Goal: Transaction & Acquisition: Download file/media

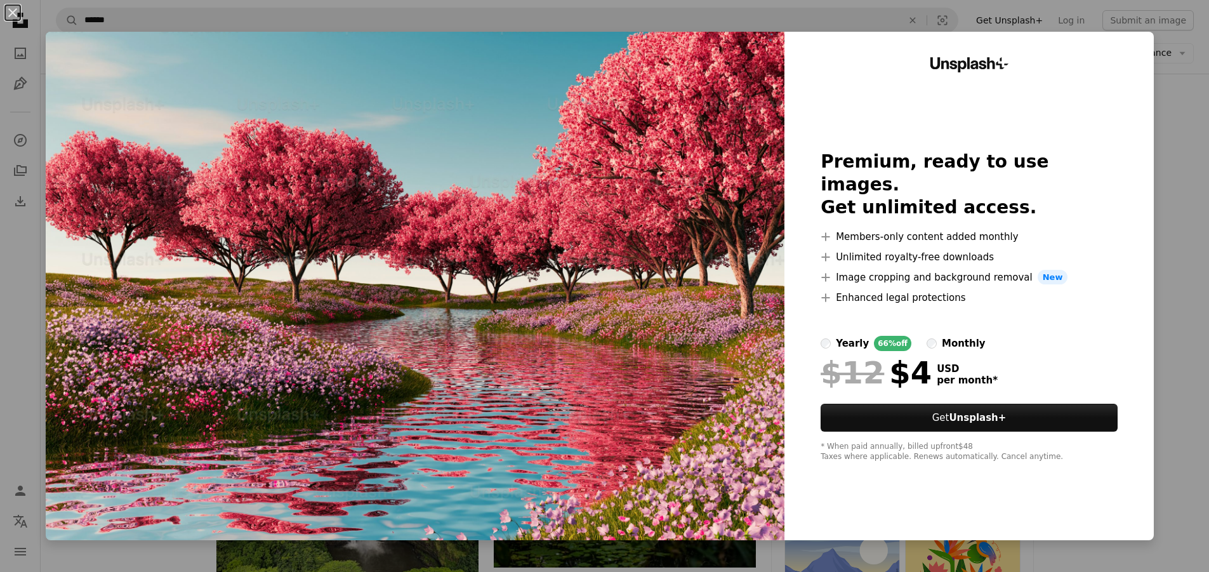
scroll to position [1651, 0]
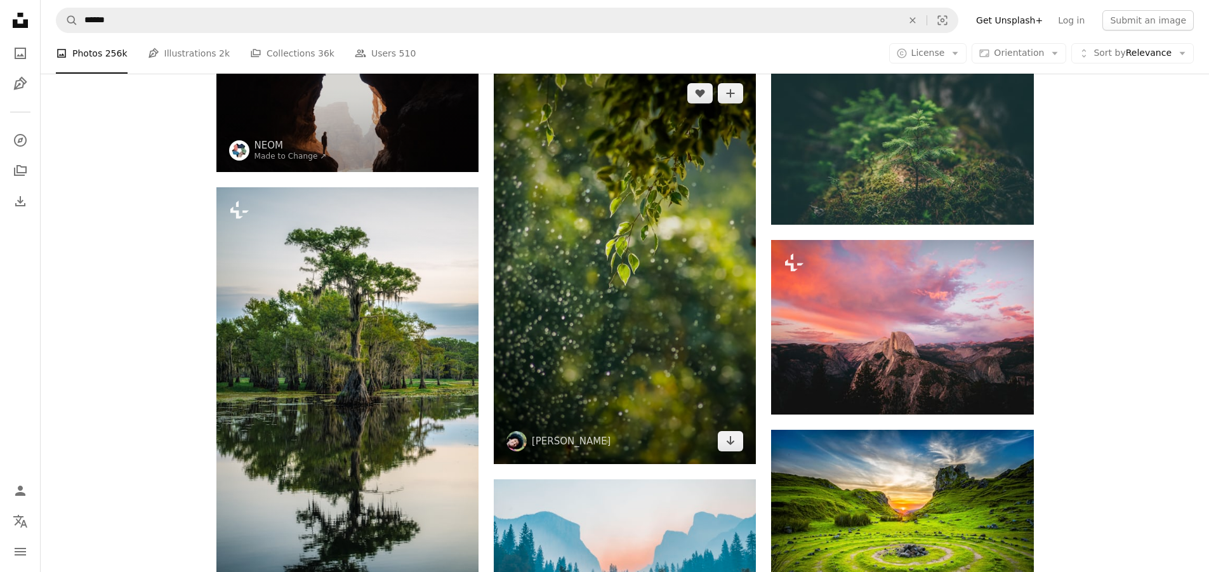
scroll to position [2412, 0]
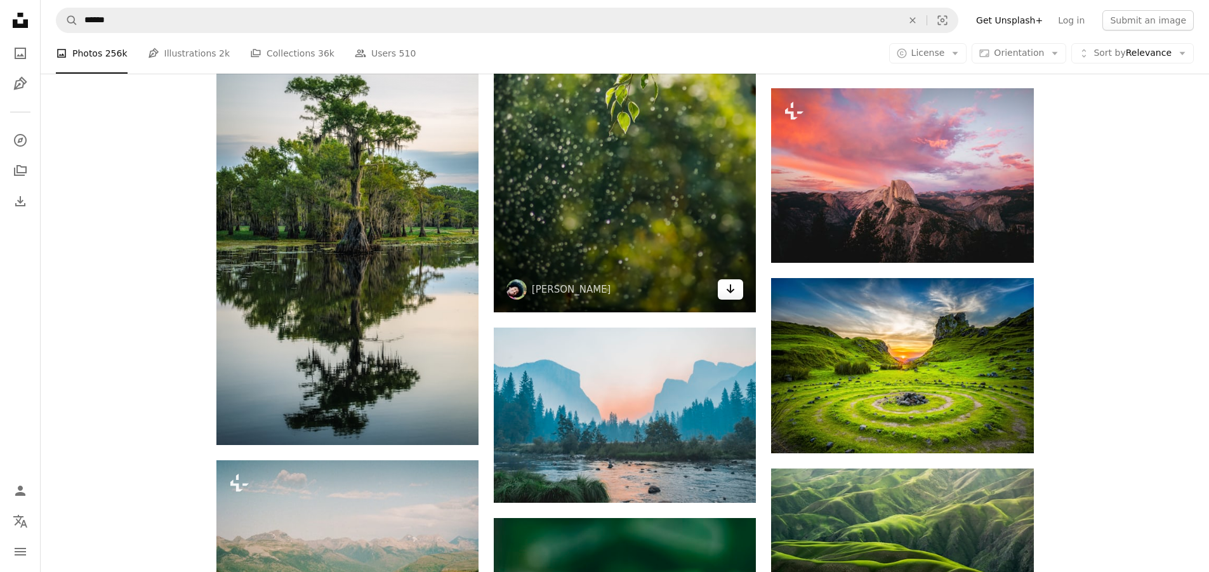
click at [728, 289] on icon "Download" at bounding box center [731, 288] width 8 height 9
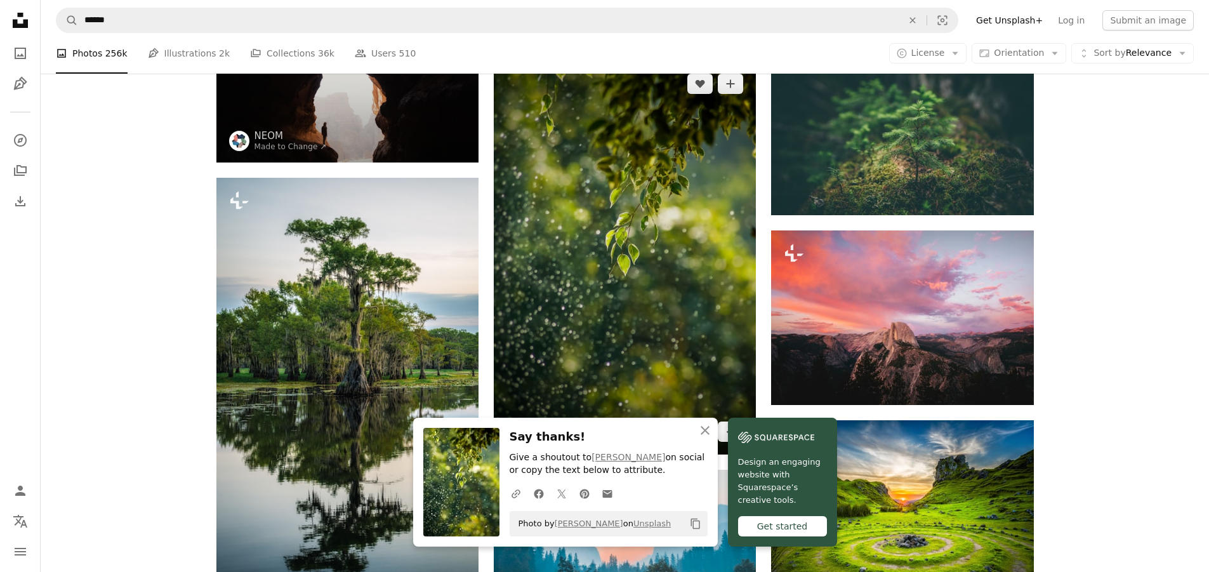
scroll to position [2285, 0]
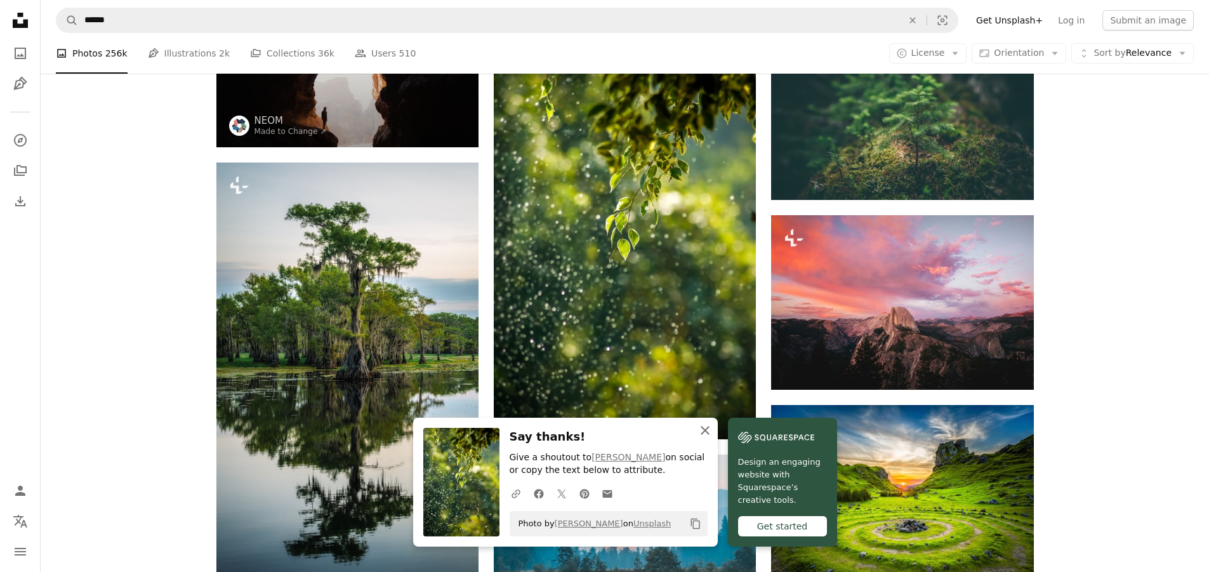
click at [705, 428] on icon "An X shape" at bounding box center [705, 430] width 15 height 15
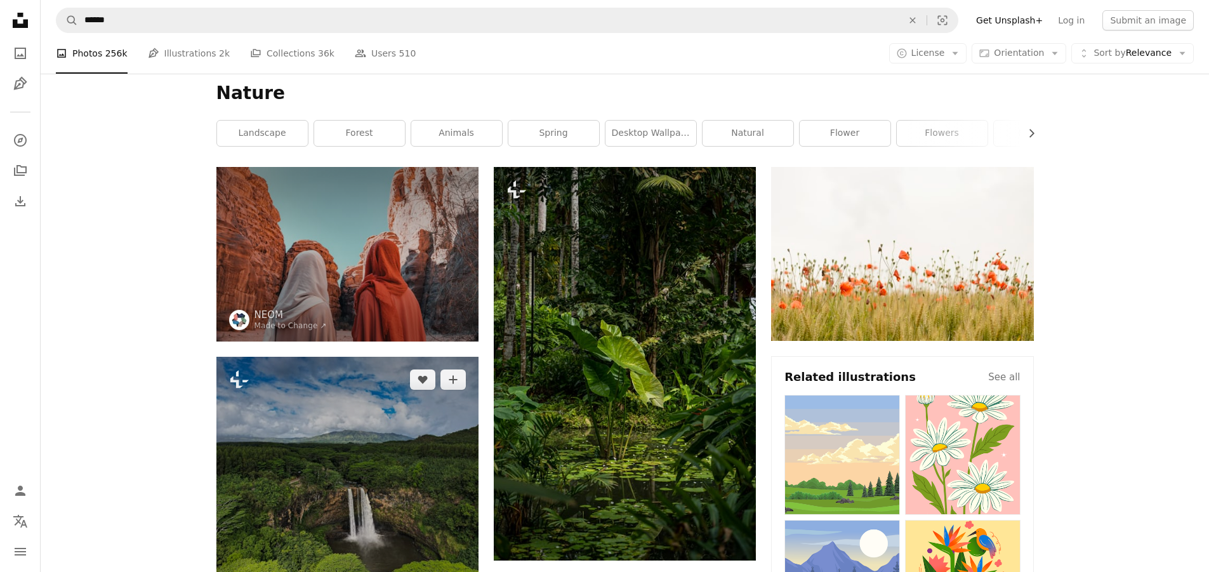
scroll to position [0, 0]
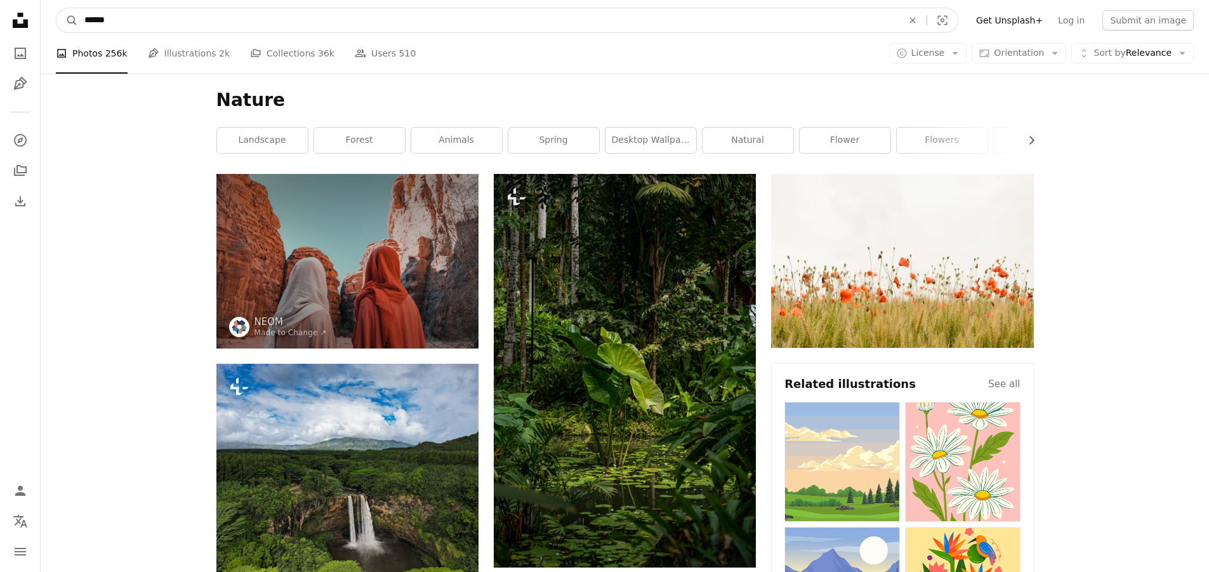
click at [284, 24] on input "******" at bounding box center [488, 20] width 821 height 24
type input "********"
click at [56, 8] on button "A magnifying glass" at bounding box center [67, 20] width 22 height 24
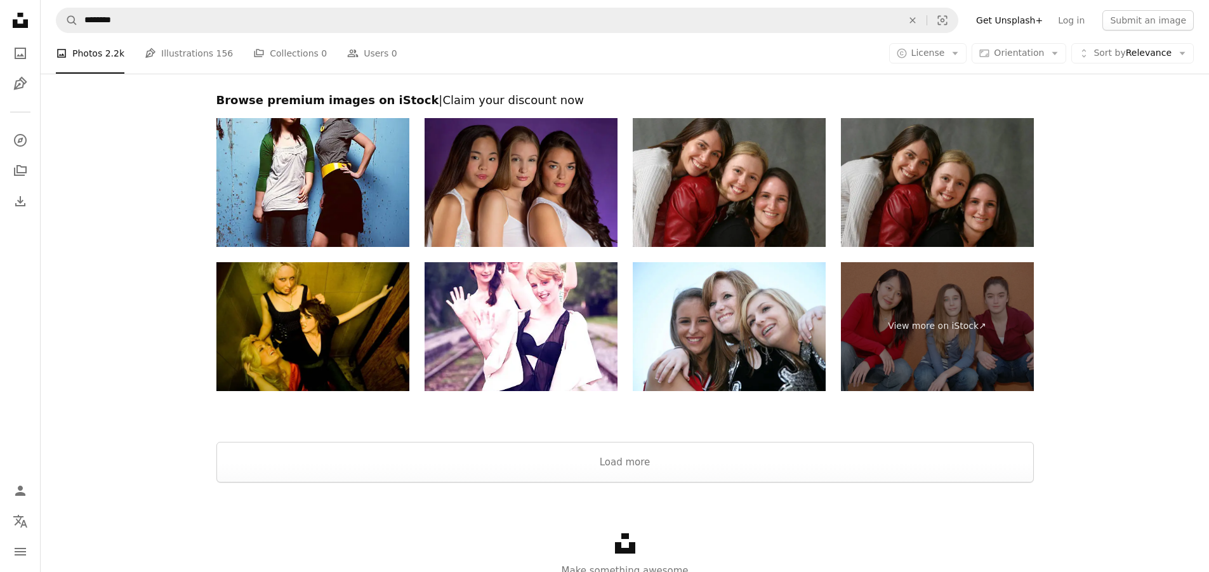
scroll to position [2857, 0]
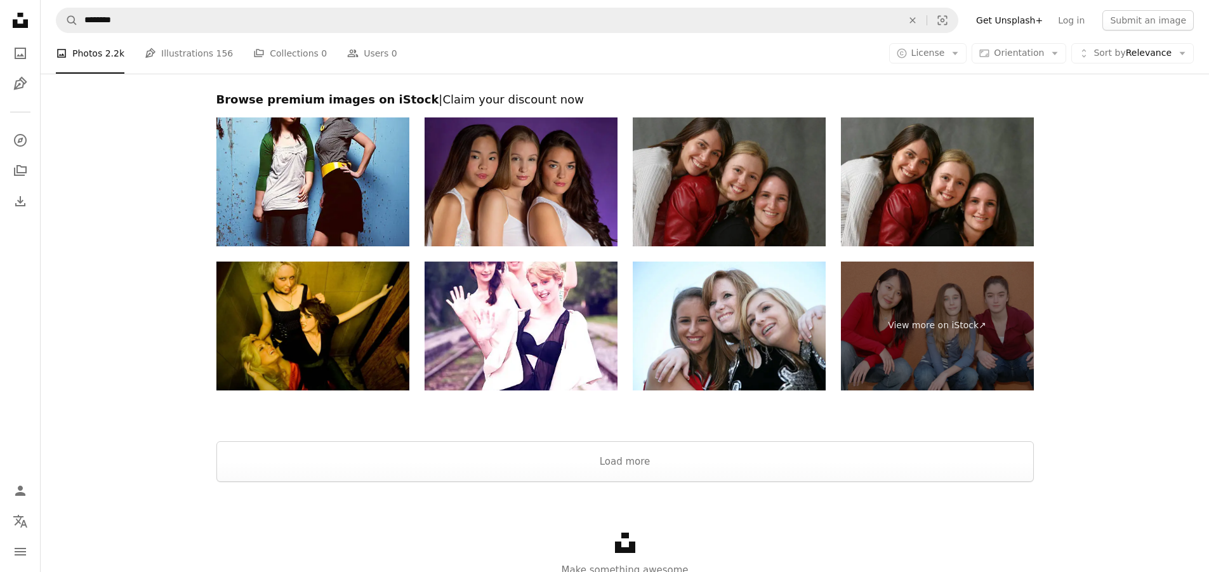
click at [755, 207] on img at bounding box center [729, 181] width 193 height 129
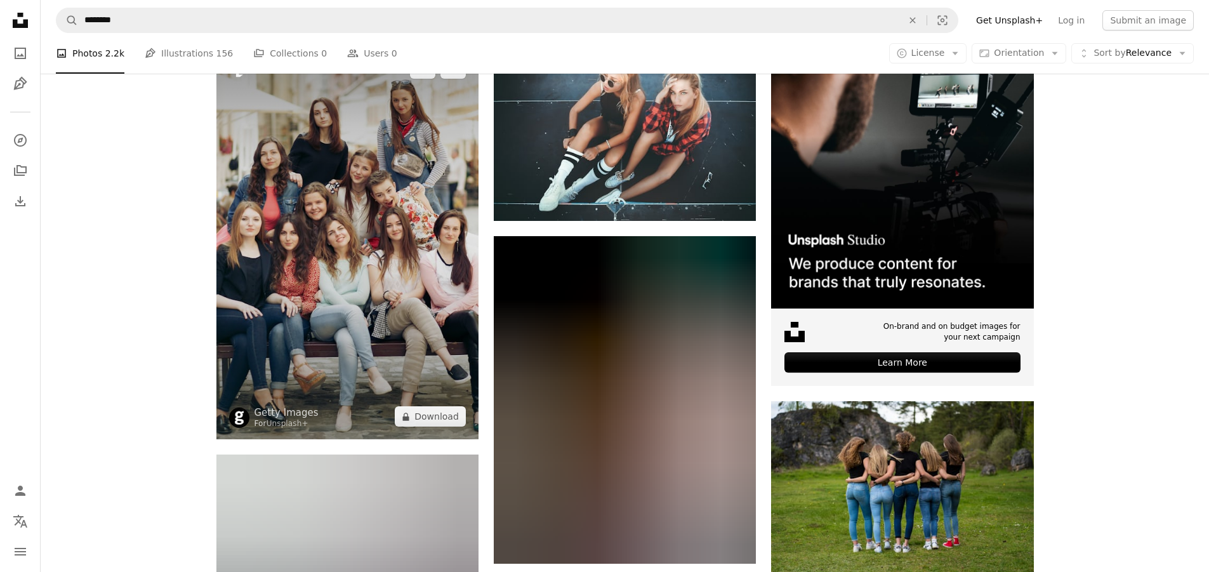
scroll to position [0, 0]
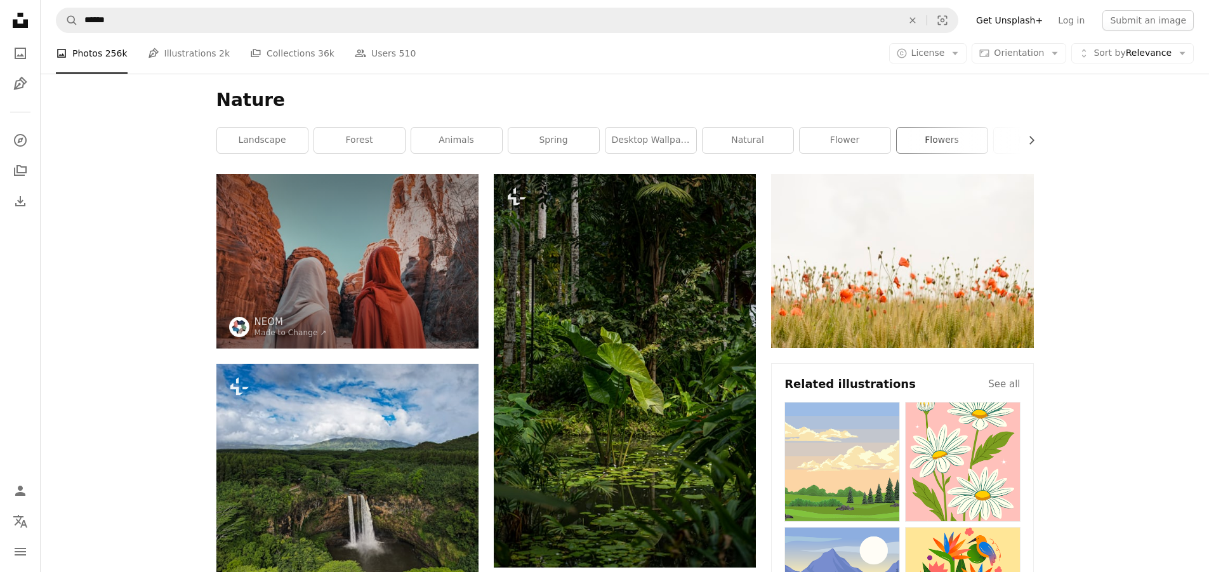
click at [920, 144] on link "flowers" at bounding box center [942, 140] width 91 height 25
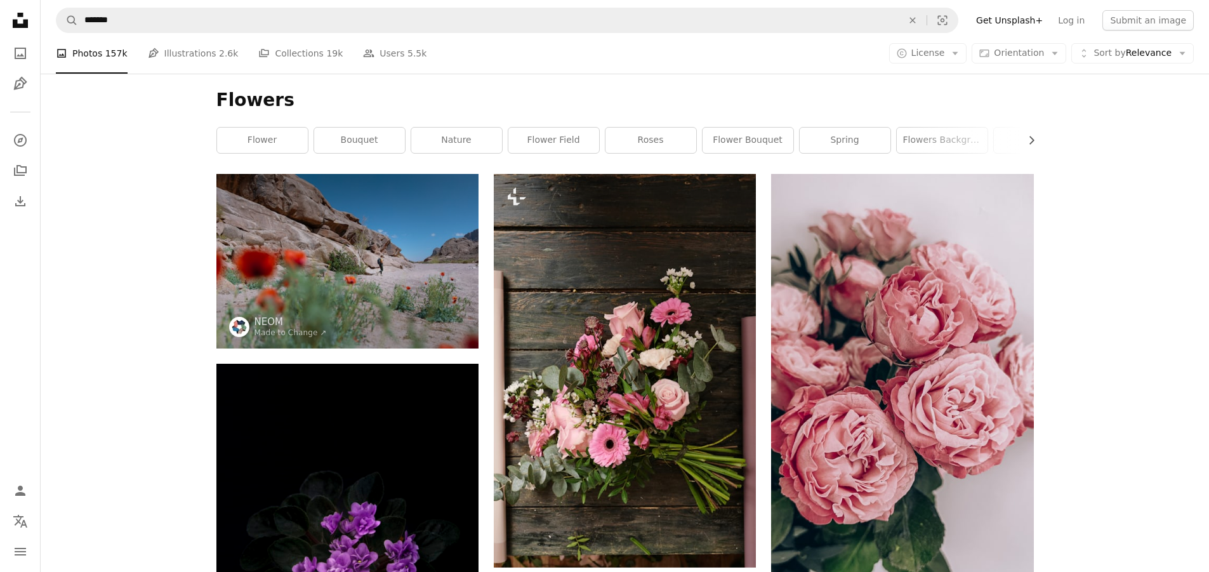
click at [919, 146] on link "flowers background" at bounding box center [942, 140] width 91 height 25
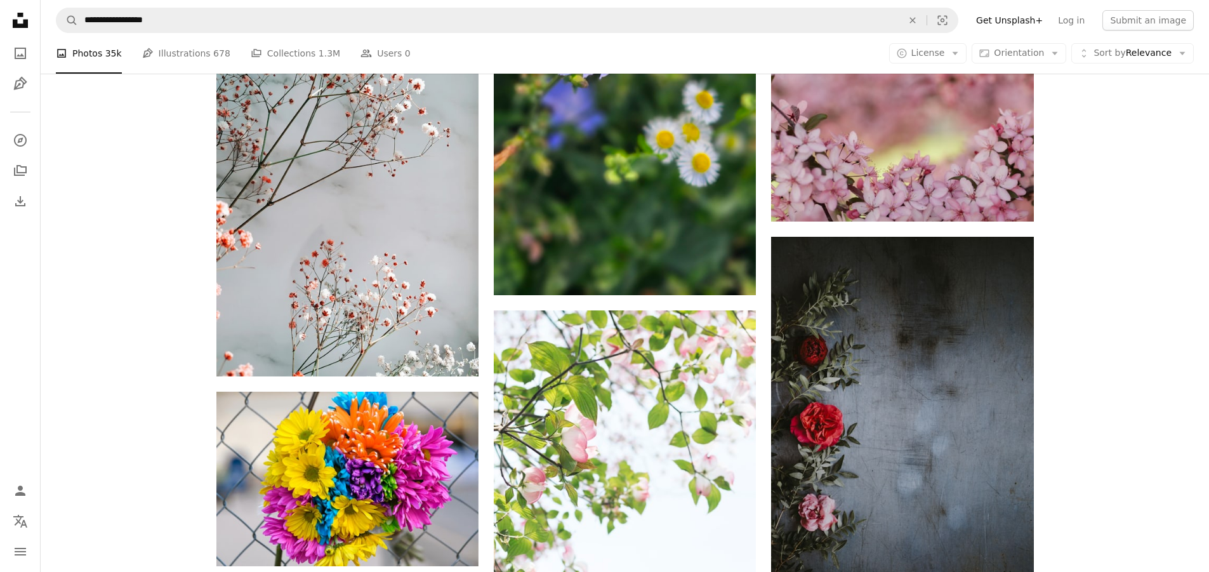
scroll to position [2158, 0]
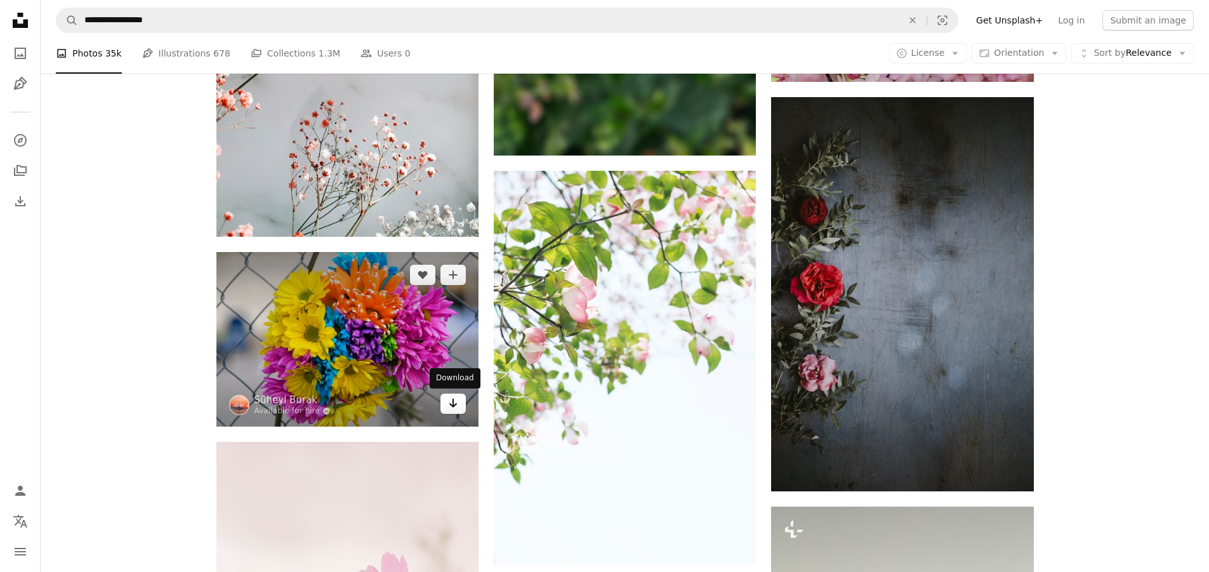
click at [452, 404] on icon "Arrow pointing down" at bounding box center [453, 402] width 10 height 15
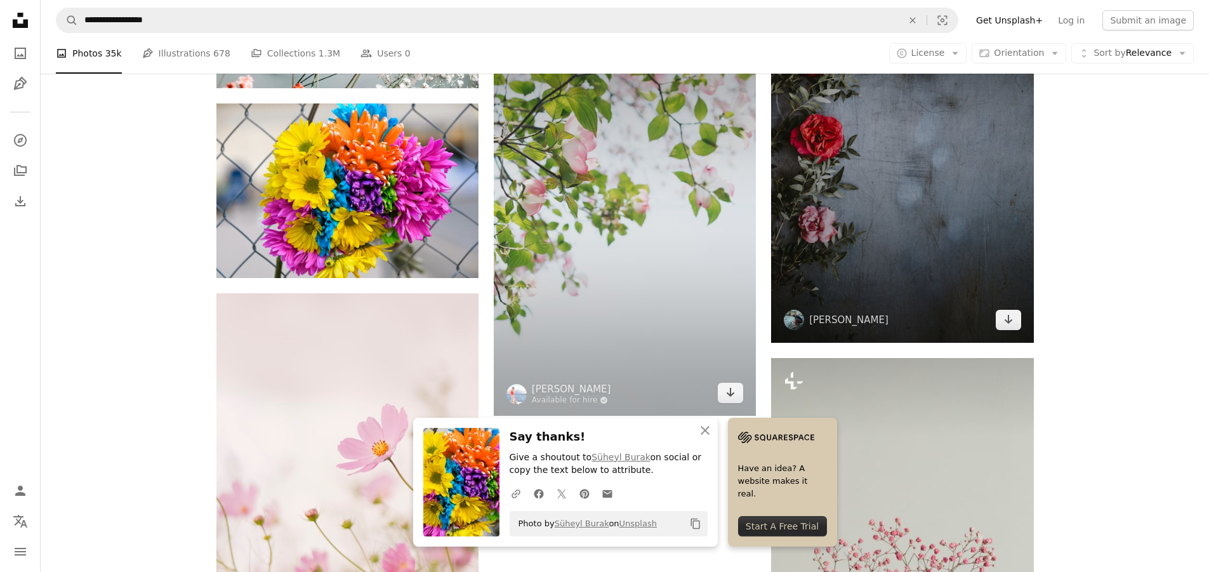
scroll to position [2349, 0]
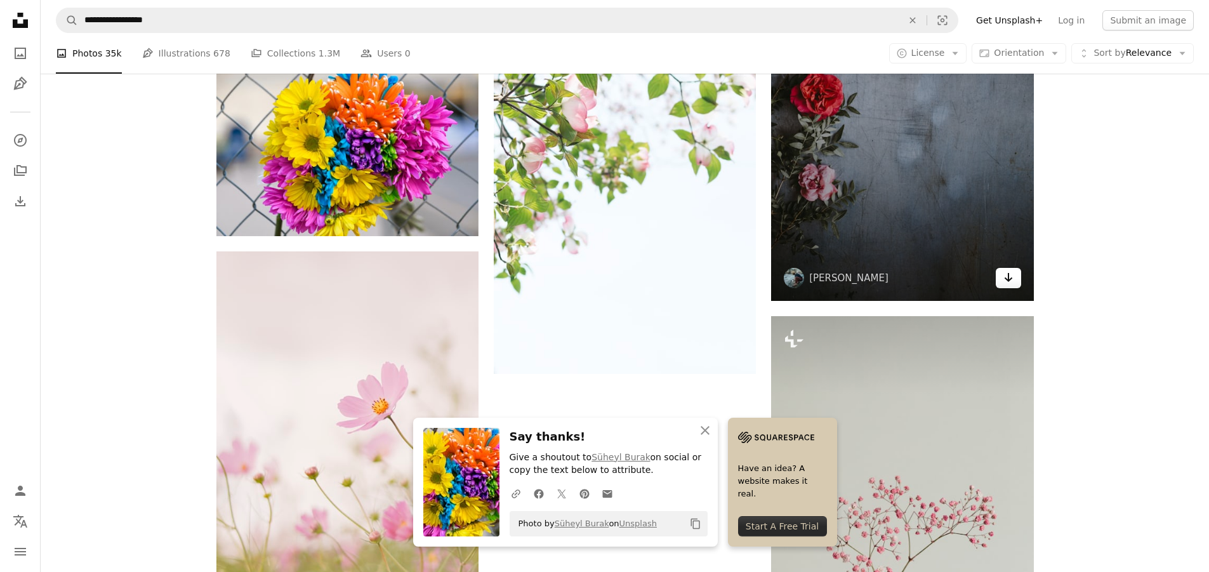
click at [1009, 279] on icon "Arrow pointing down" at bounding box center [1009, 277] width 10 height 15
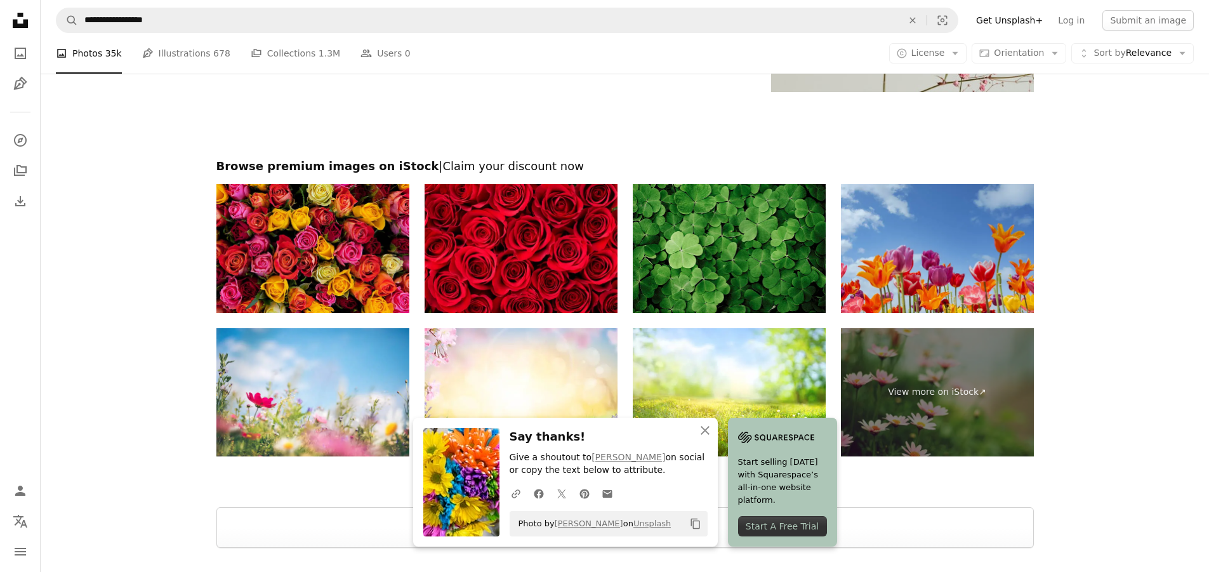
scroll to position [2984, 0]
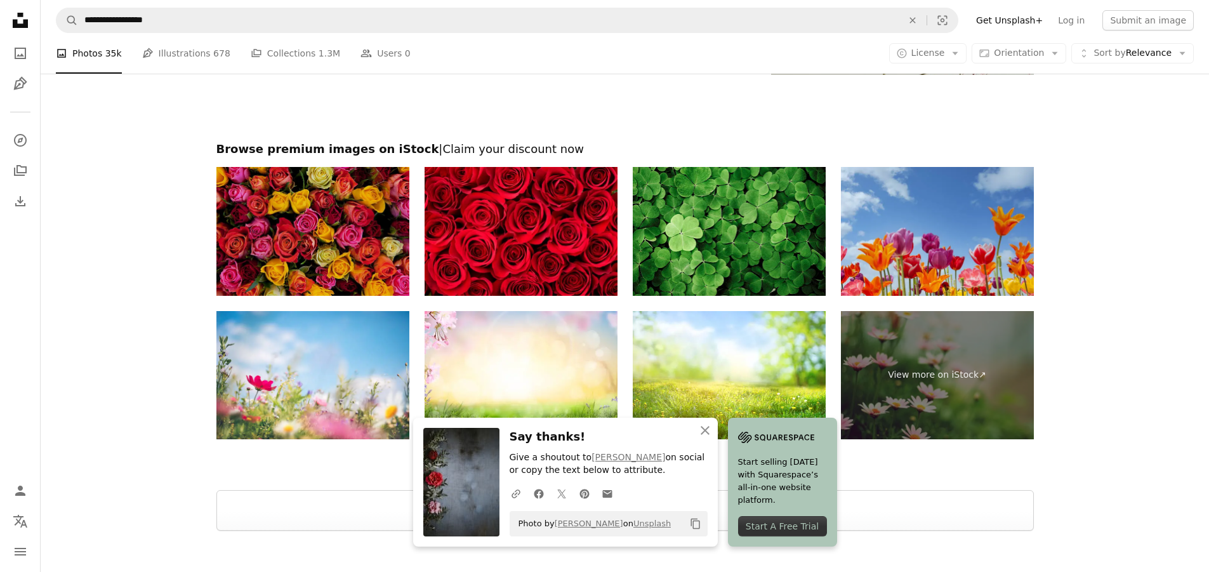
drag, startPoint x: 354, startPoint y: 244, endPoint x: 339, endPoint y: 244, distance: 14.6
click at [339, 244] on img at bounding box center [312, 231] width 193 height 129
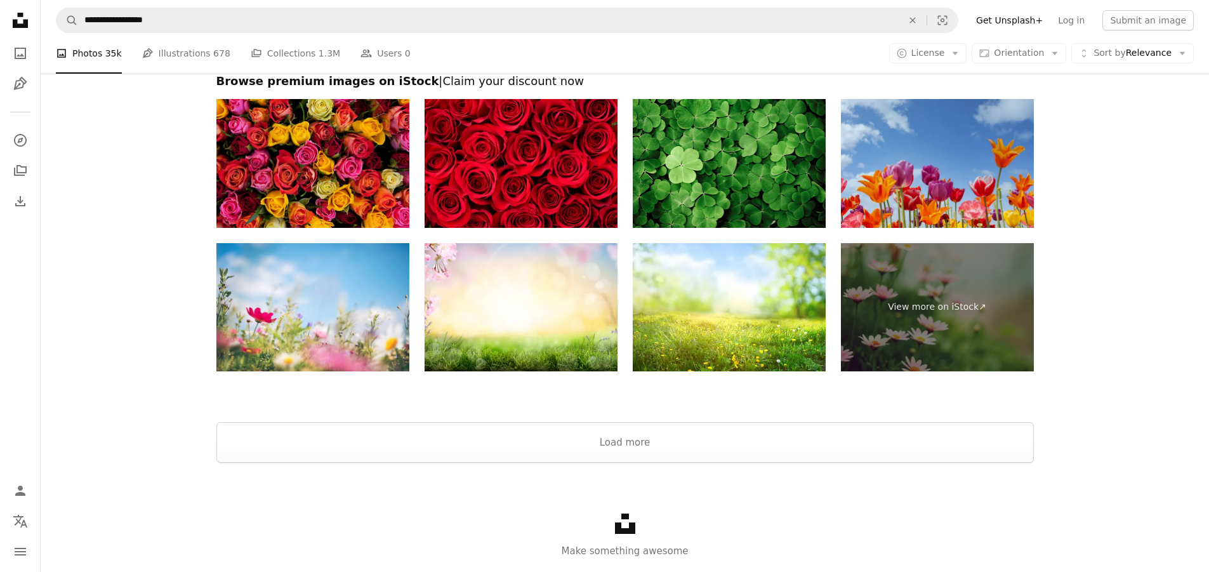
scroll to position [3088, 0]
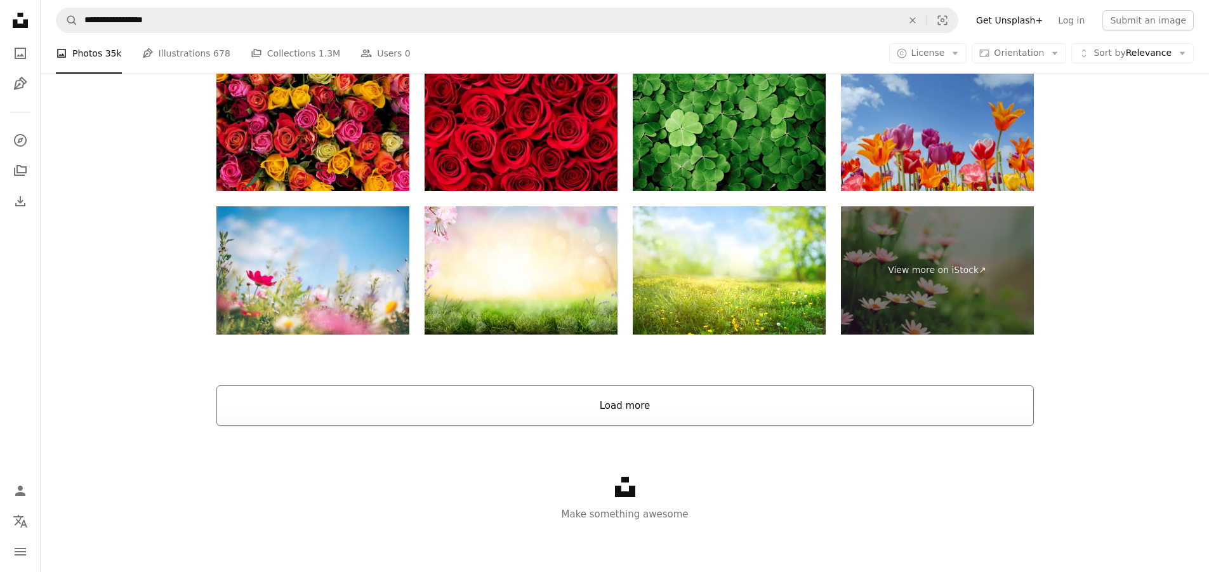
click at [684, 399] on button "Load more" at bounding box center [625, 405] width 818 height 41
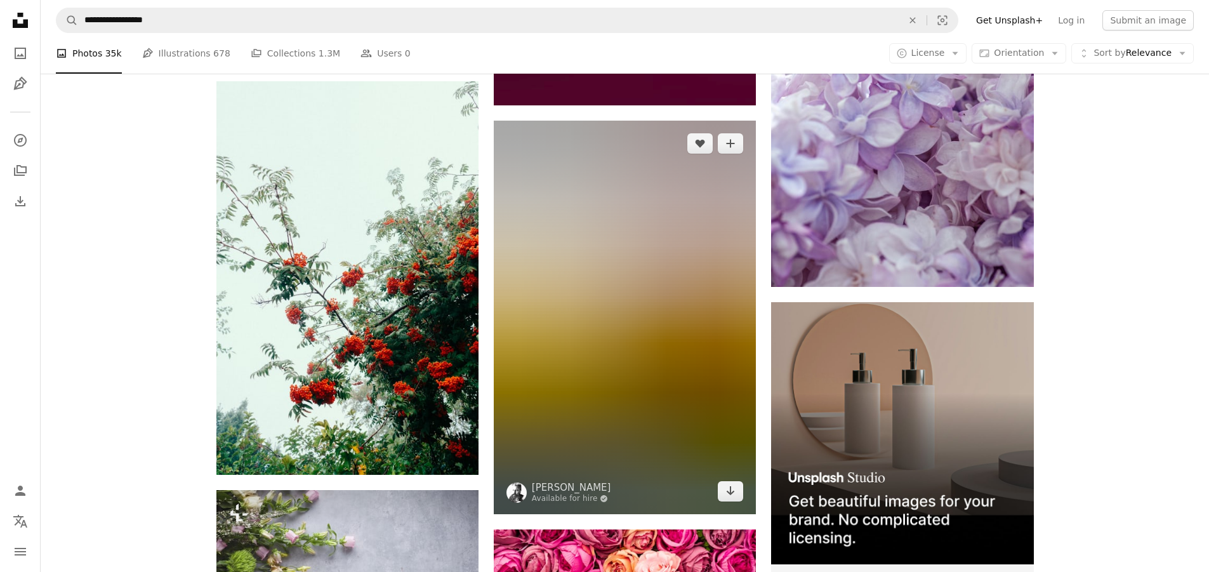
scroll to position [6389, 0]
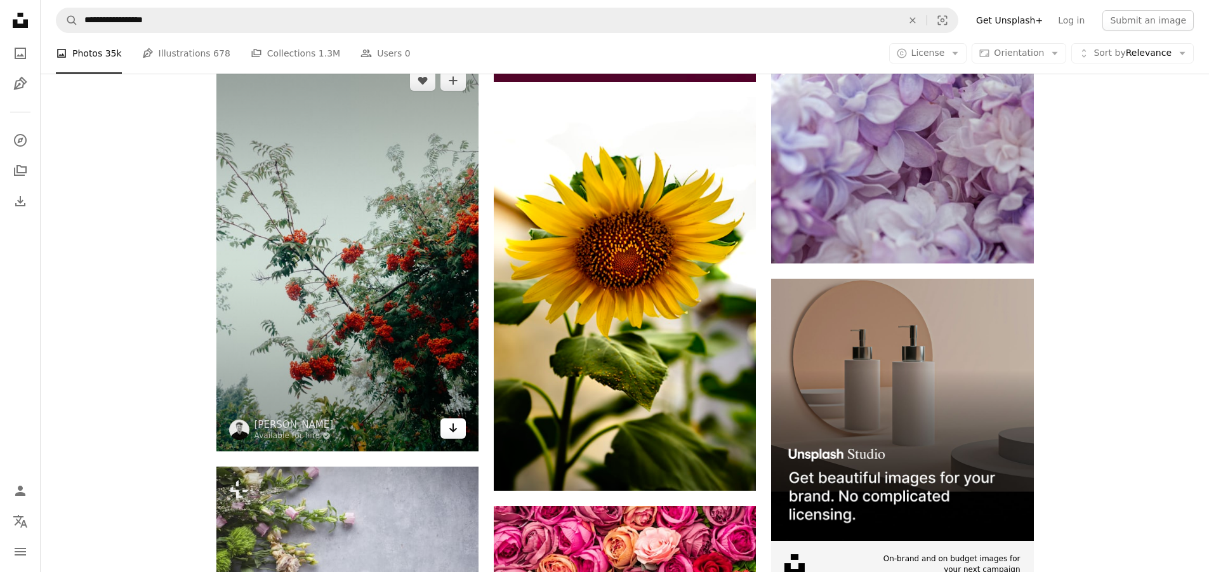
click at [458, 427] on icon "Arrow pointing down" at bounding box center [453, 427] width 10 height 15
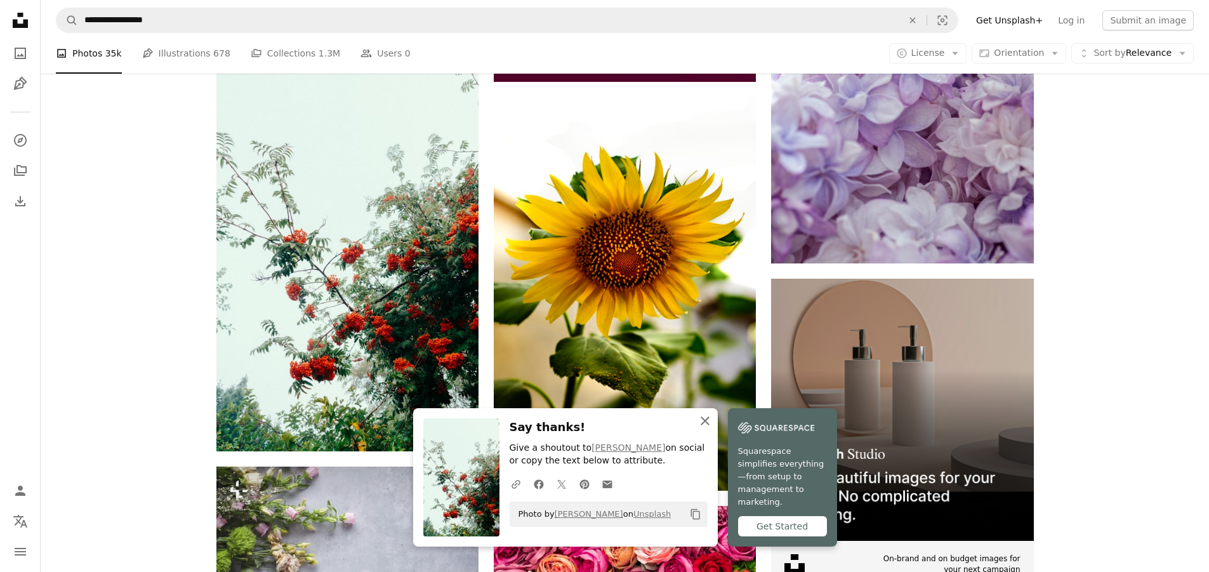
click at [704, 425] on icon "button" at bounding box center [705, 420] width 9 height 9
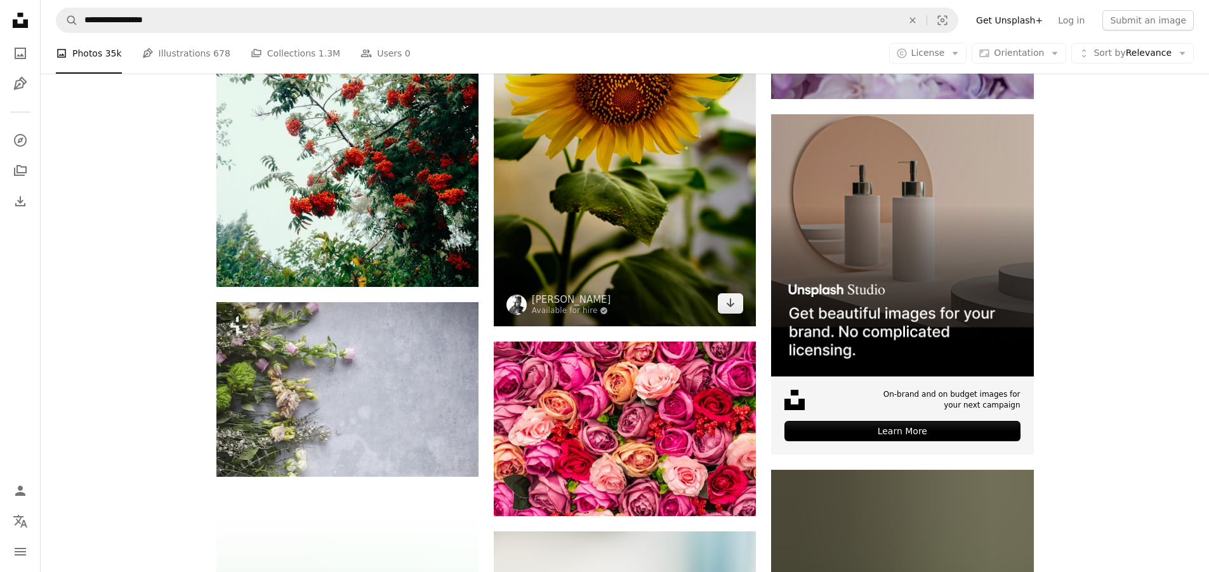
scroll to position [6707, 0]
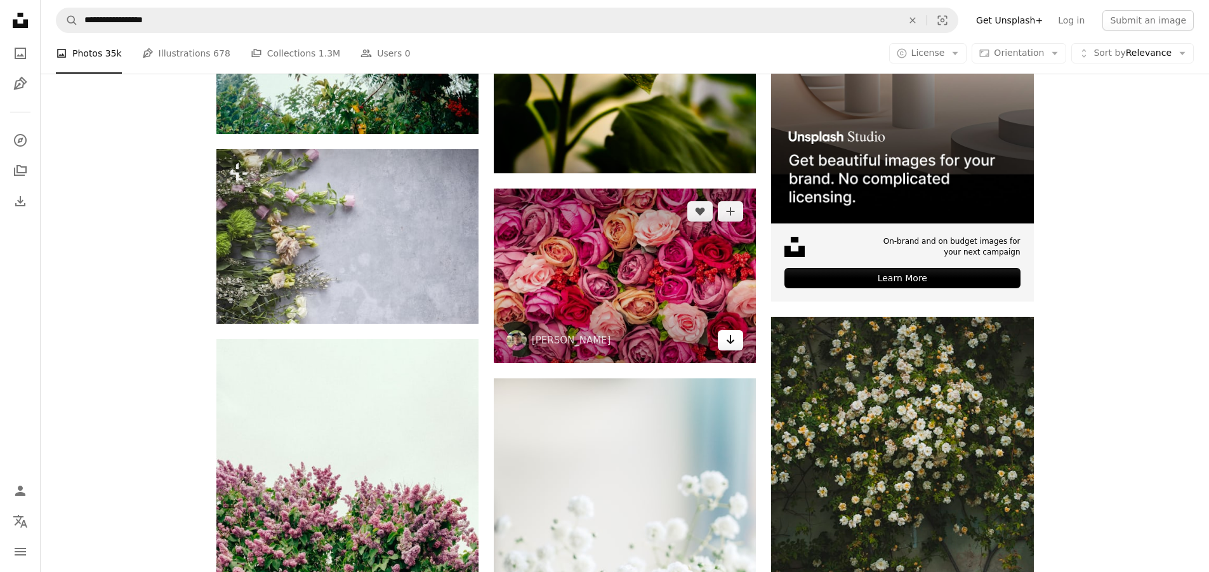
click at [725, 345] on link "Arrow pointing down" at bounding box center [730, 340] width 25 height 20
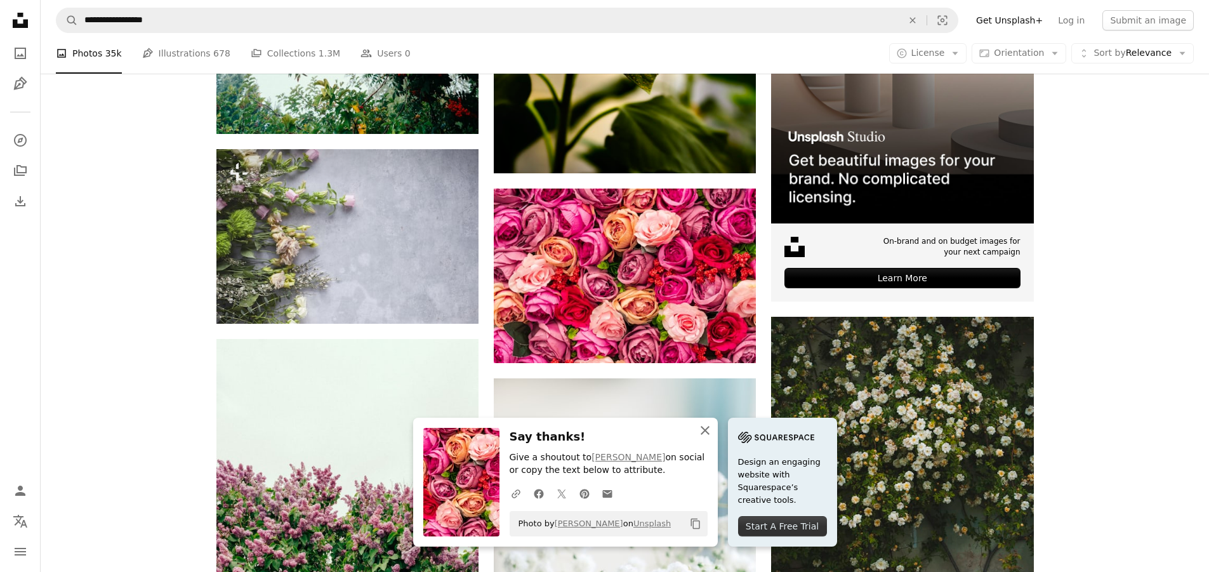
click at [703, 429] on icon "An X shape" at bounding box center [705, 430] width 15 height 15
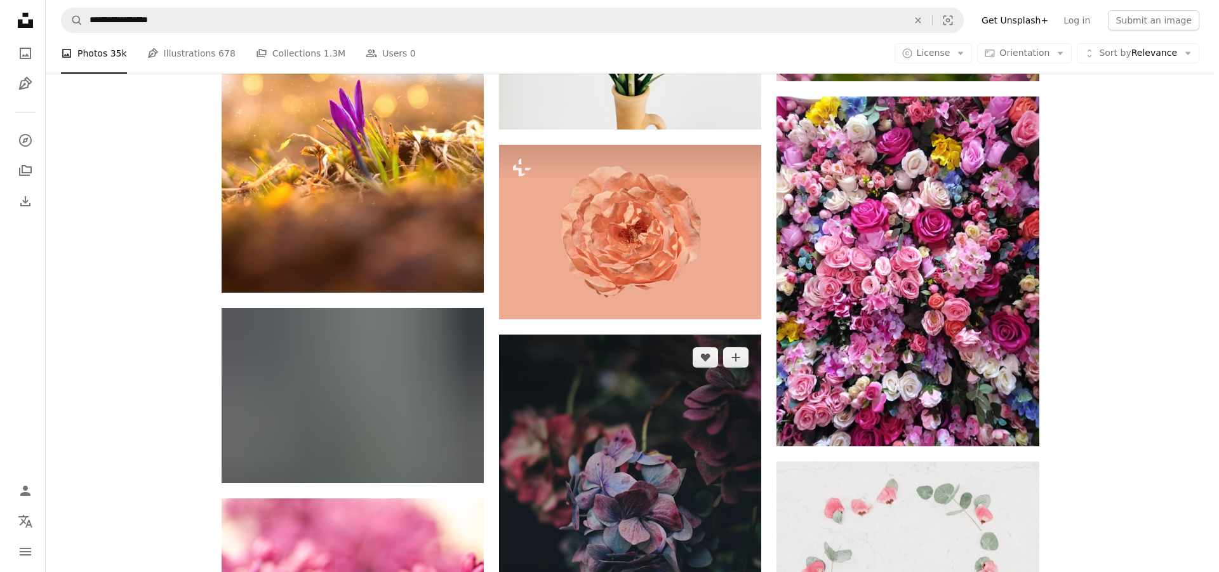
scroll to position [10389, 0]
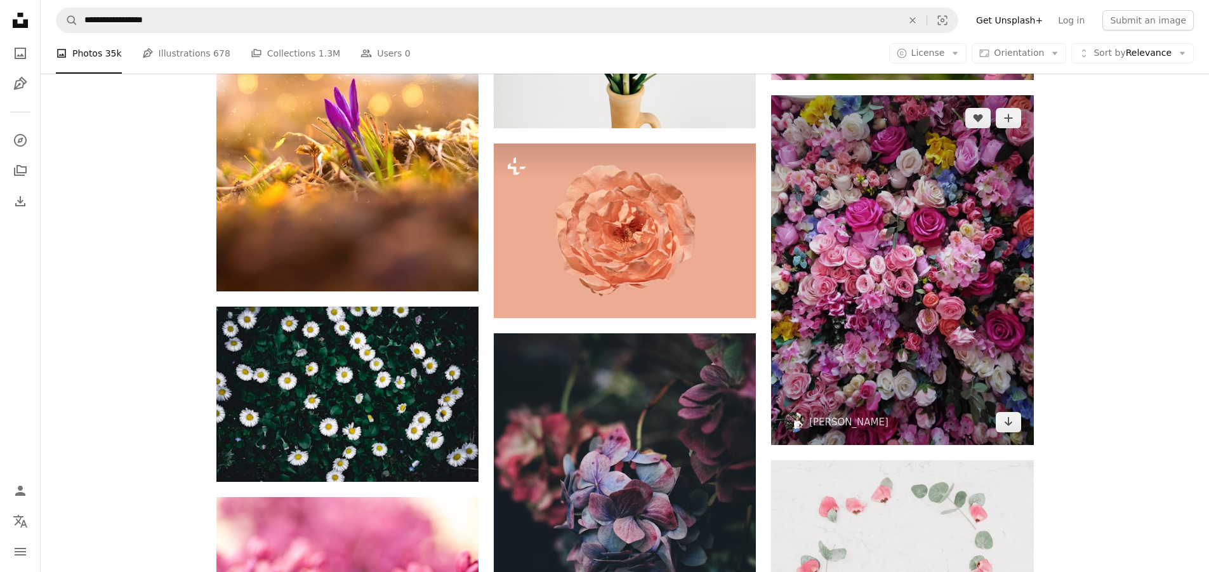
click at [1009, 432] on img at bounding box center [902, 270] width 262 height 350
